Goal: Transaction & Acquisition: Purchase product/service

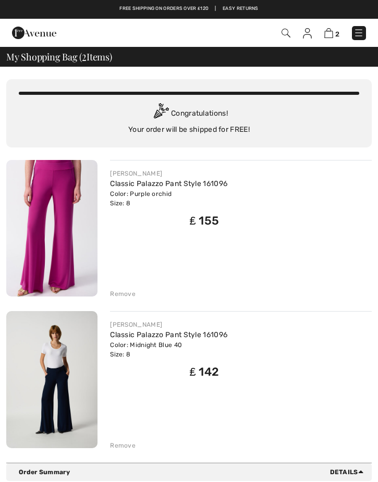
click at [166, 339] on link "Classic Palazzo Pant Style 161096" at bounding box center [168, 334] width 117 height 9
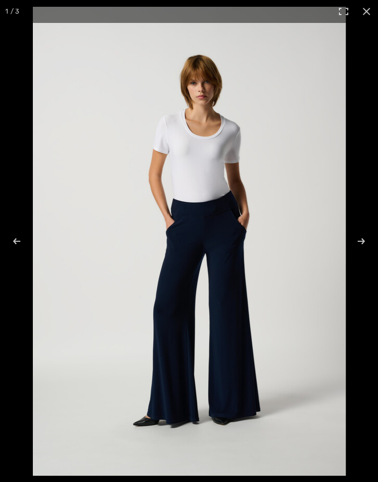
checkbox input "true"
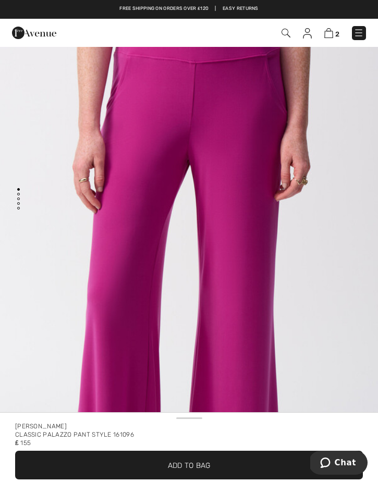
click at [326, 37] on img at bounding box center [328, 33] width 9 height 10
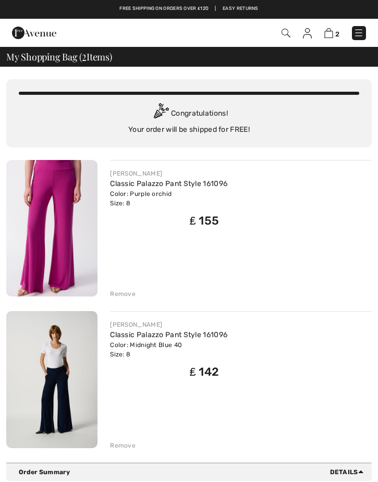
click at [125, 448] on div "Remove" at bounding box center [123, 445] width 26 height 9
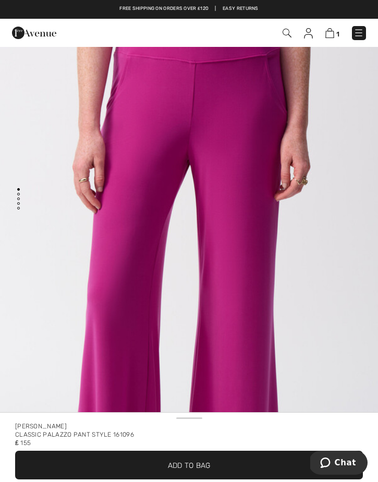
click at [333, 35] on img at bounding box center [329, 33] width 9 height 10
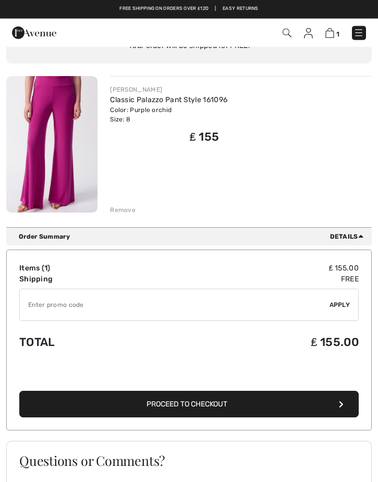
scroll to position [77, 0]
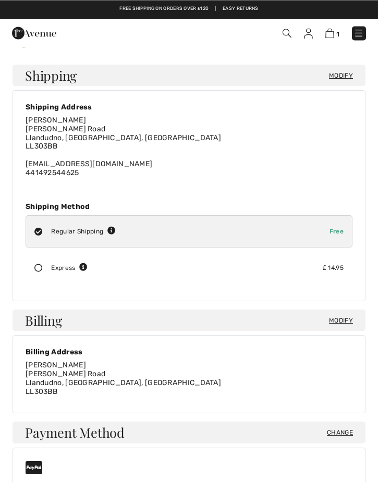
scroll to position [26, 0]
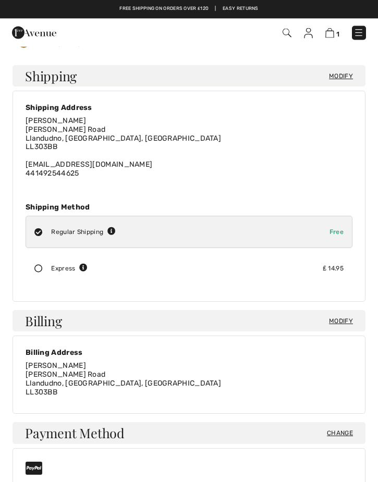
click at [36, 266] on icon at bounding box center [38, 269] width 25 height 8
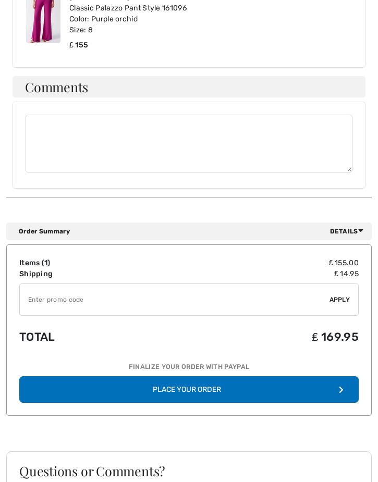
scroll to position [870, 0]
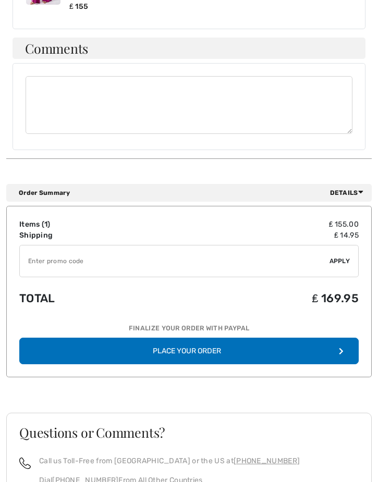
click at [160, 338] on button "Place Your Order" at bounding box center [188, 351] width 339 height 27
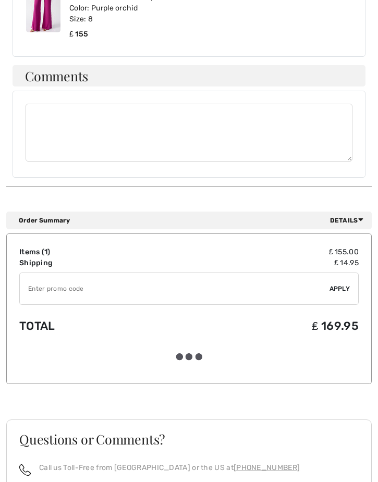
scroll to position [871, 0]
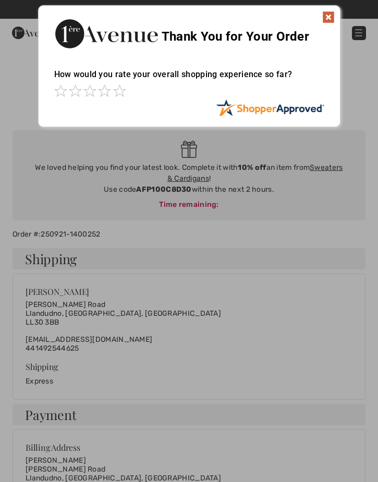
click at [324, 21] on img at bounding box center [328, 17] width 13 height 13
